Goal: Task Accomplishment & Management: Complete application form

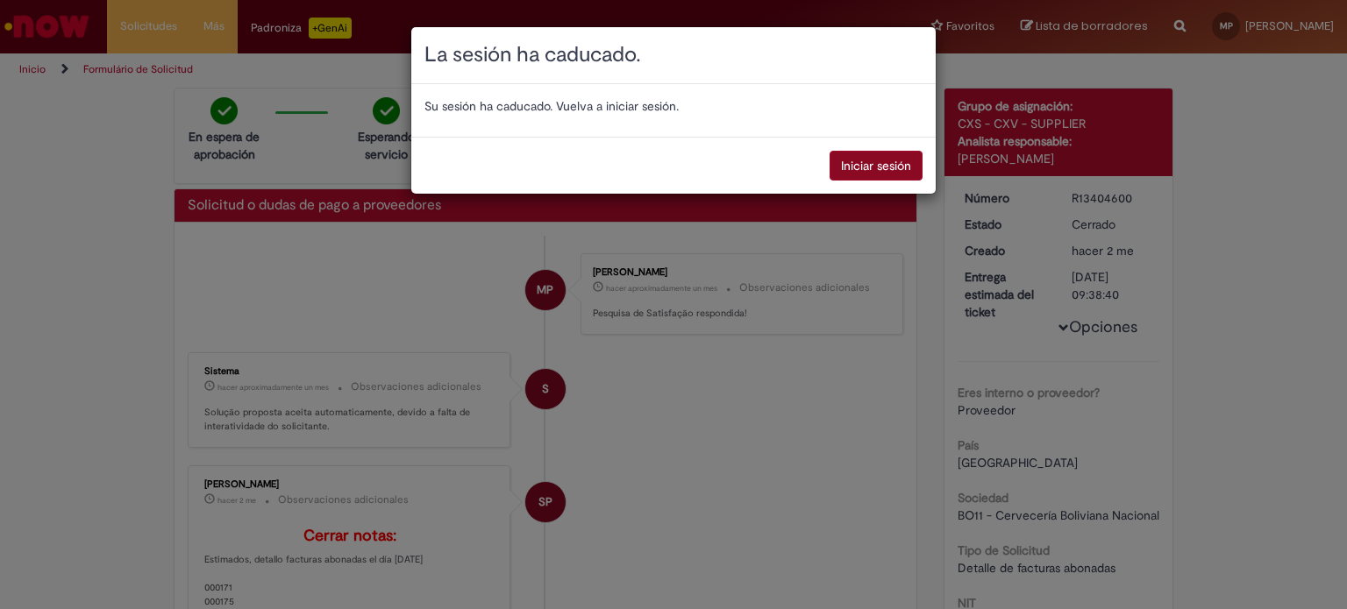
scroll to position [337, 0]
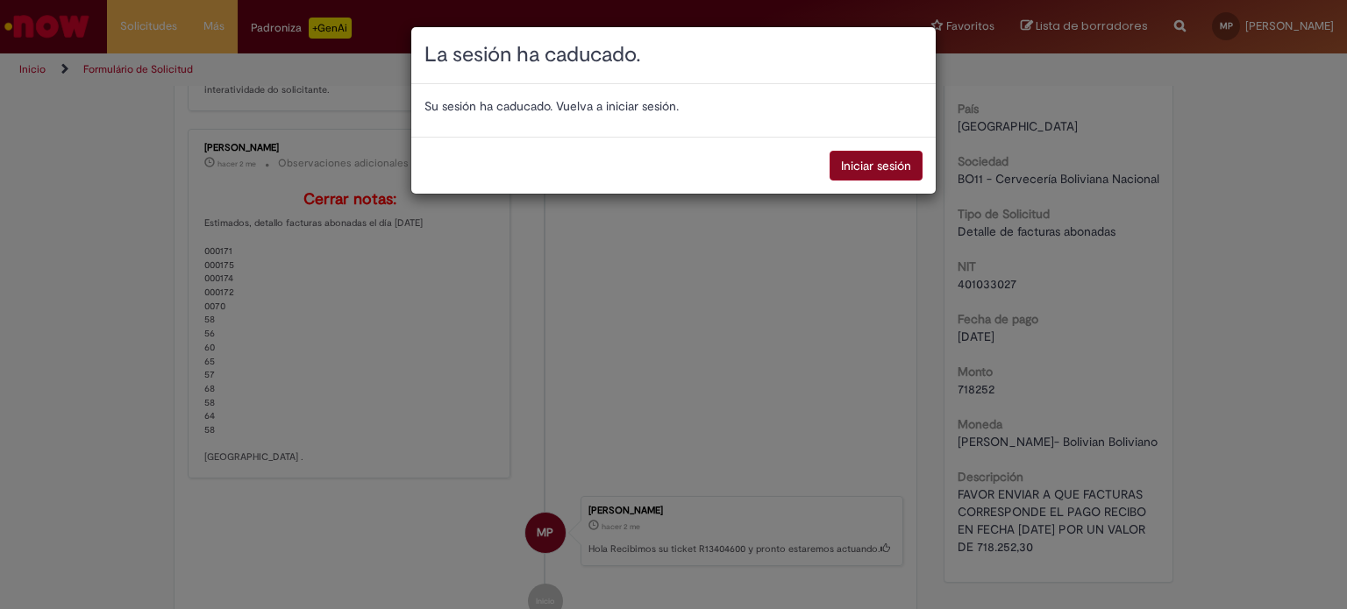
click at [880, 162] on button "Iniciar sesión" at bounding box center [876, 166] width 93 height 30
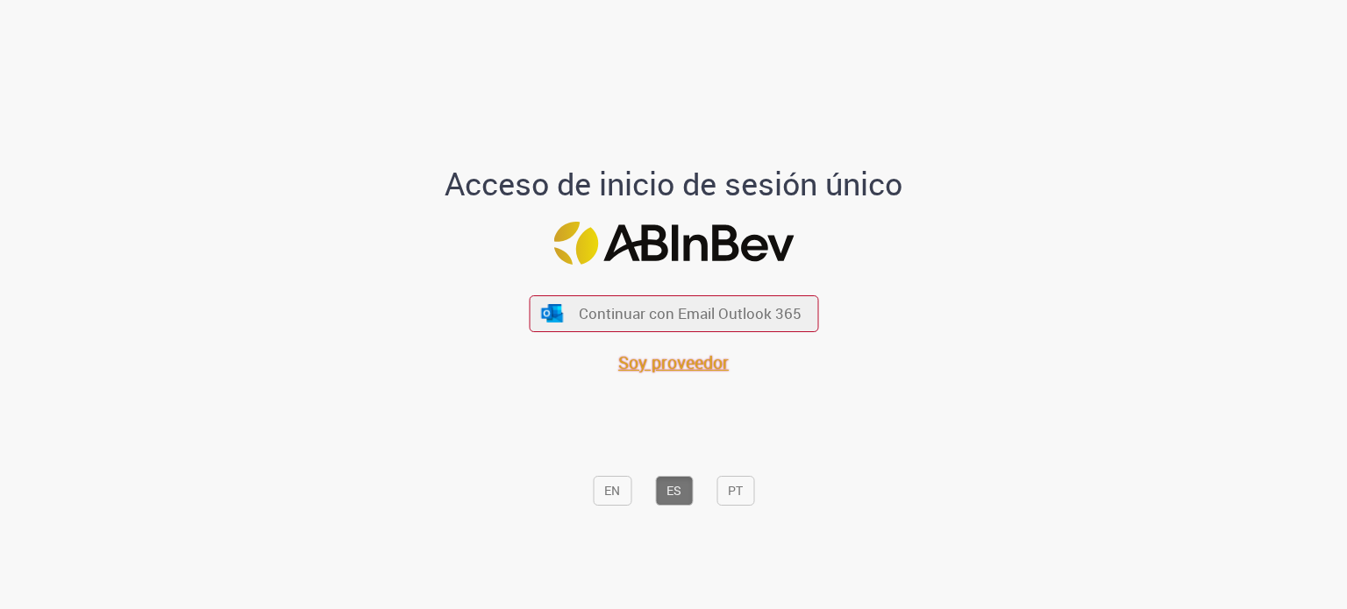
click at [666, 360] on span "Soy proveedor" at bounding box center [673, 363] width 110 height 24
